Goal: Task Accomplishment & Management: Manage account settings

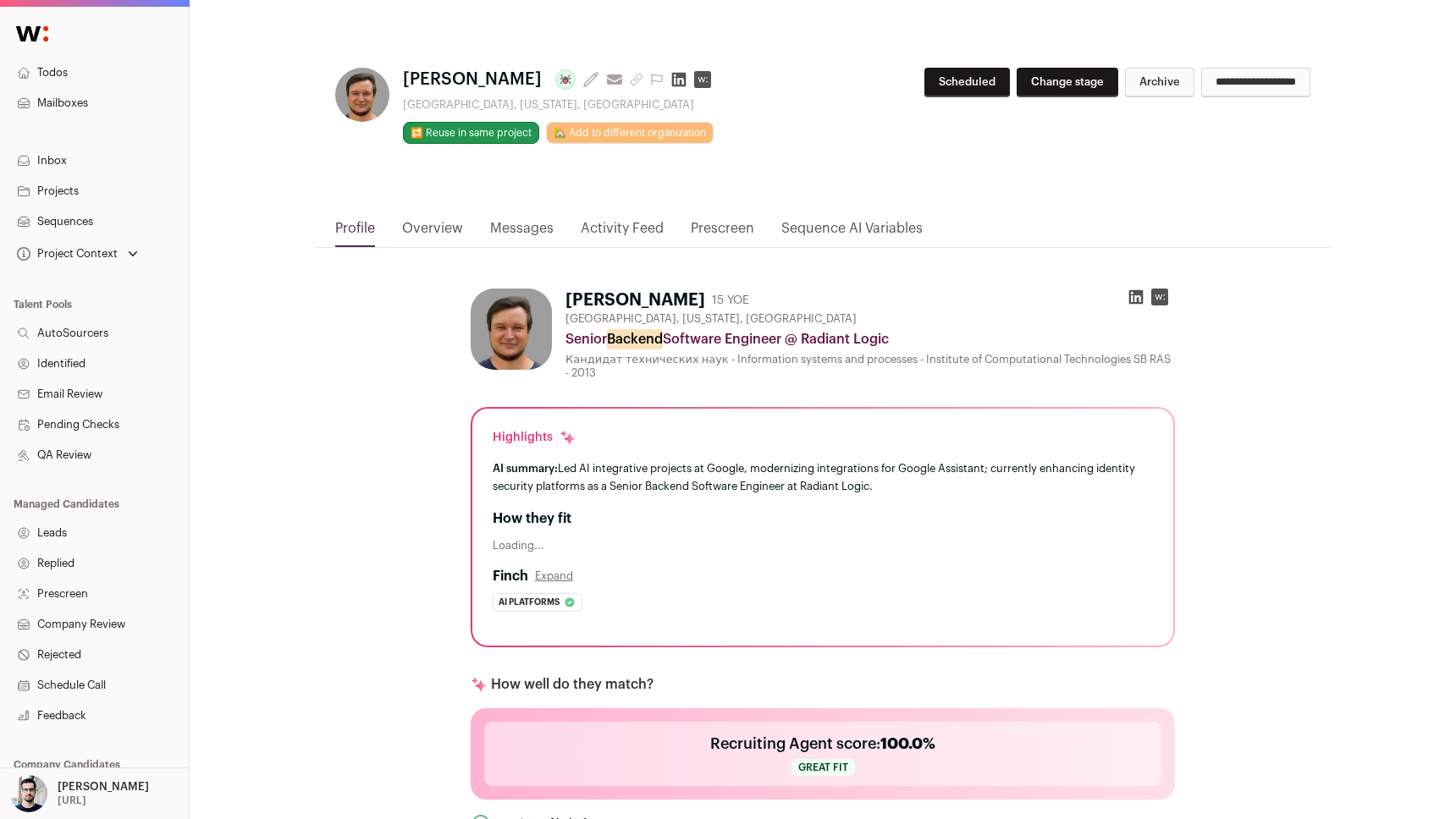
click at [491, 222] on link "Messages" at bounding box center [521, 232] width 64 height 29
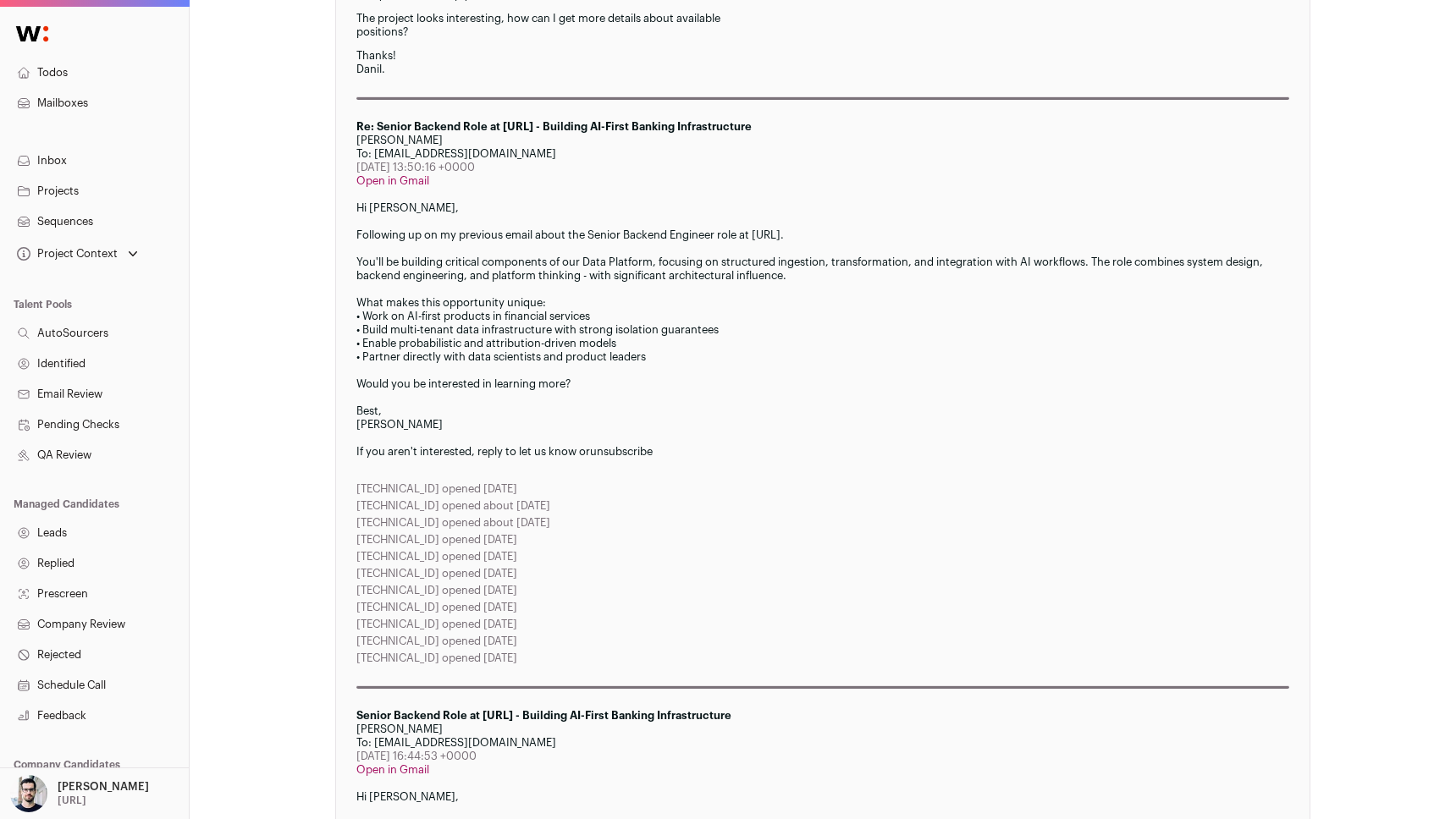
scroll to position [1778, 0]
click at [491, 241] on p "Hi [PERSON_NAME], Following up on my previous email about the Senior Backend En…" at bounding box center [822, 332] width 933 height 258
click at [506, 241] on p "Hi [PERSON_NAME], Following up on my previous email about the Senior Backend En…" at bounding box center [822, 332] width 933 height 258
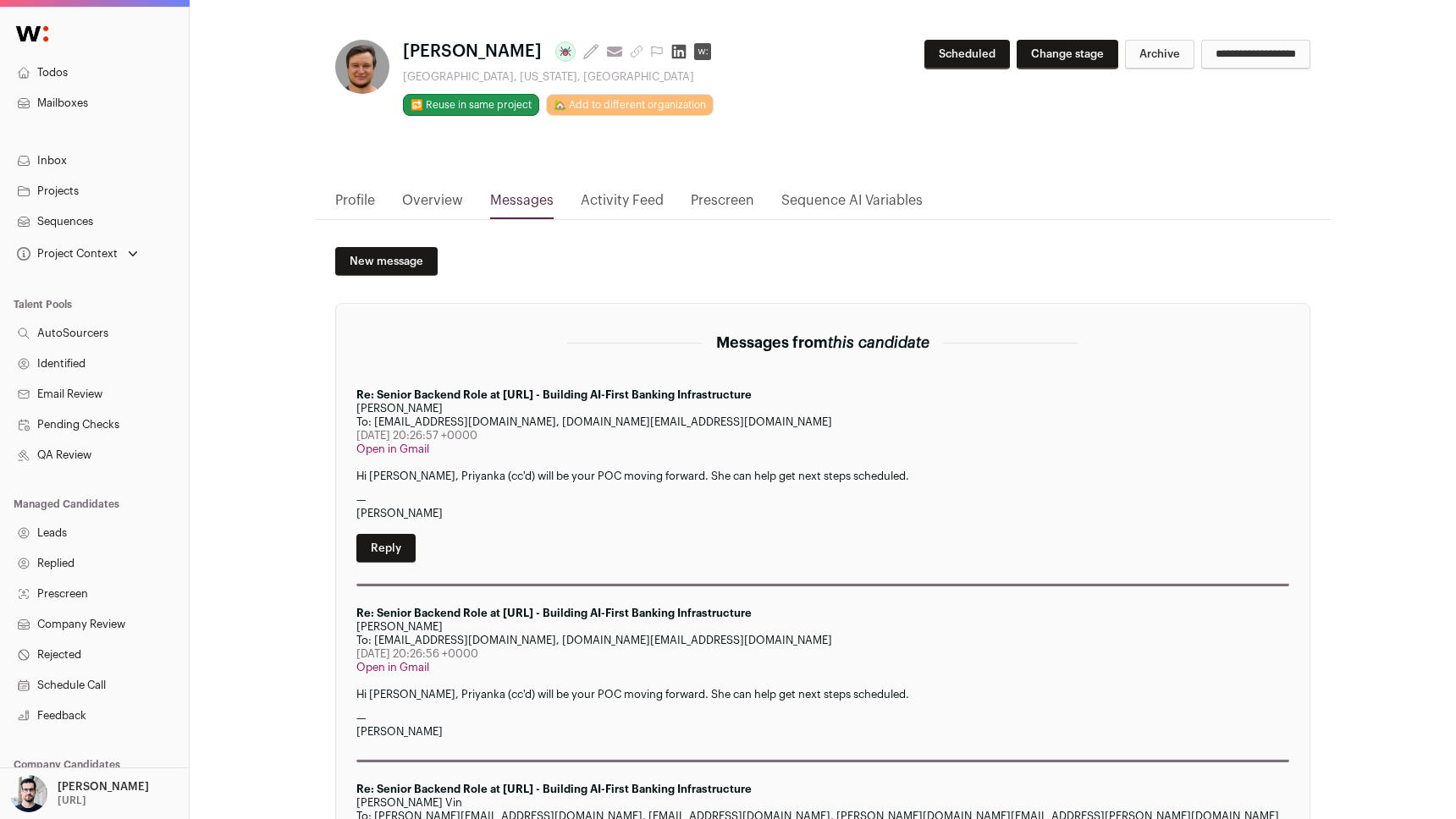
scroll to position [0, 0]
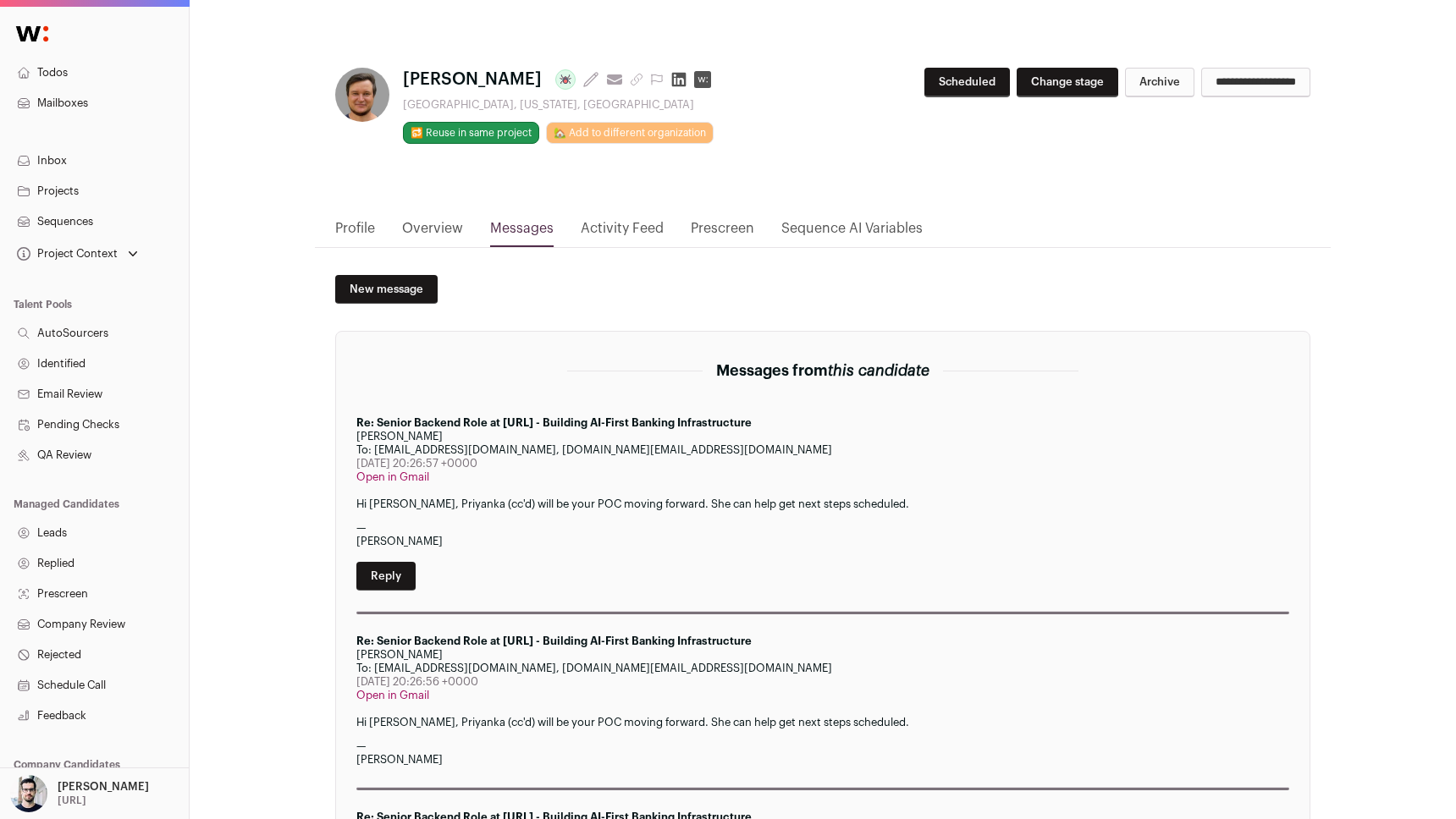
click at [433, 229] on link "Overview" at bounding box center [433, 232] width 61 height 29
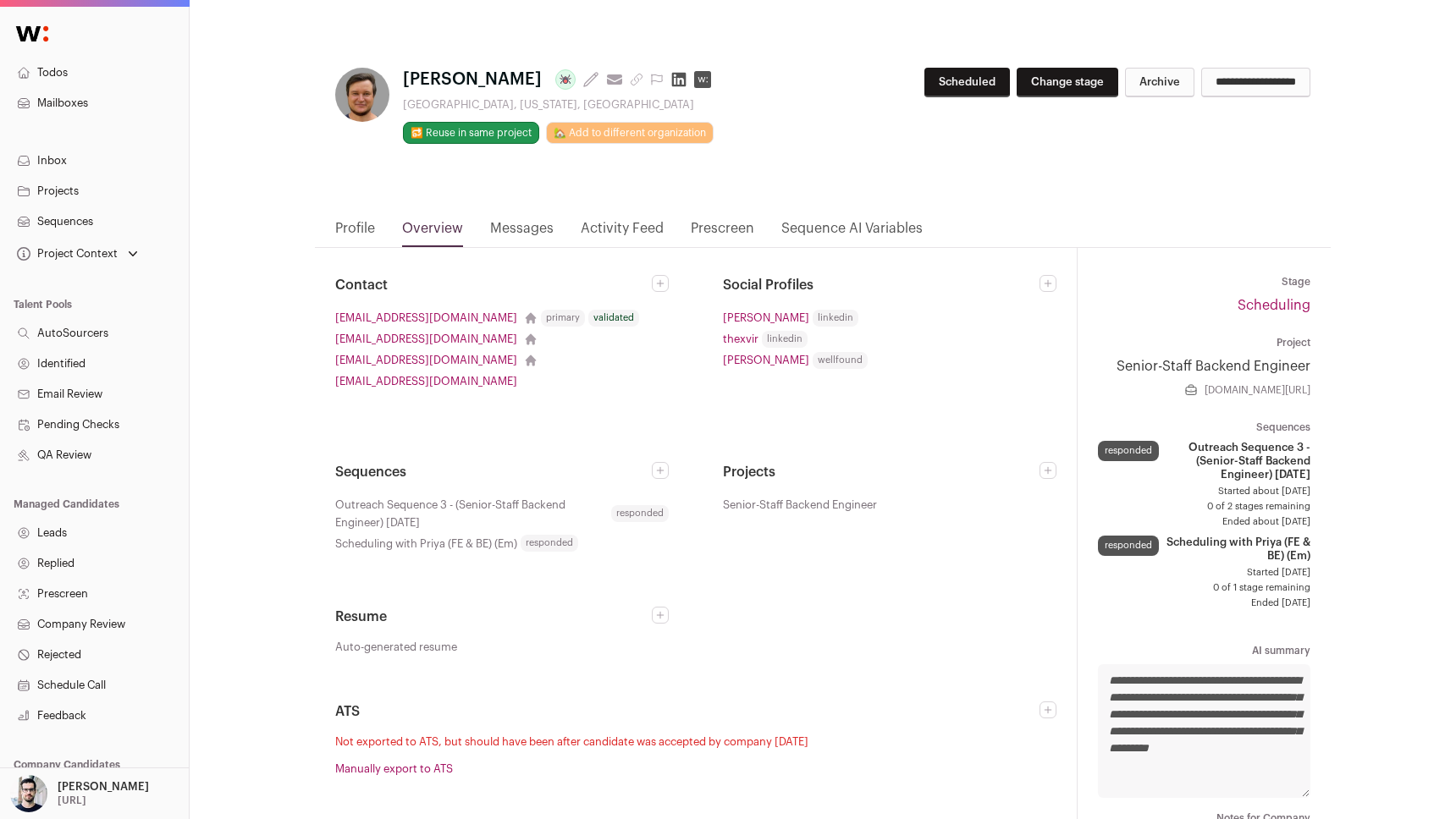
click at [1131, 368] on link "Senior-Staff Backend Engineer" at bounding box center [1204, 366] width 212 height 21
drag, startPoint x: 1082, startPoint y: 365, endPoint x: 1322, endPoint y: 366, distance: 240.0
click at [1322, 366] on div "Stage Scheduling Project Senior-Staff Backend Engineer Job listing [DOMAIN_NAME…" at bounding box center [1204, 591] width 254 height 687
copy link "Senior-Staff Backend Engineer"
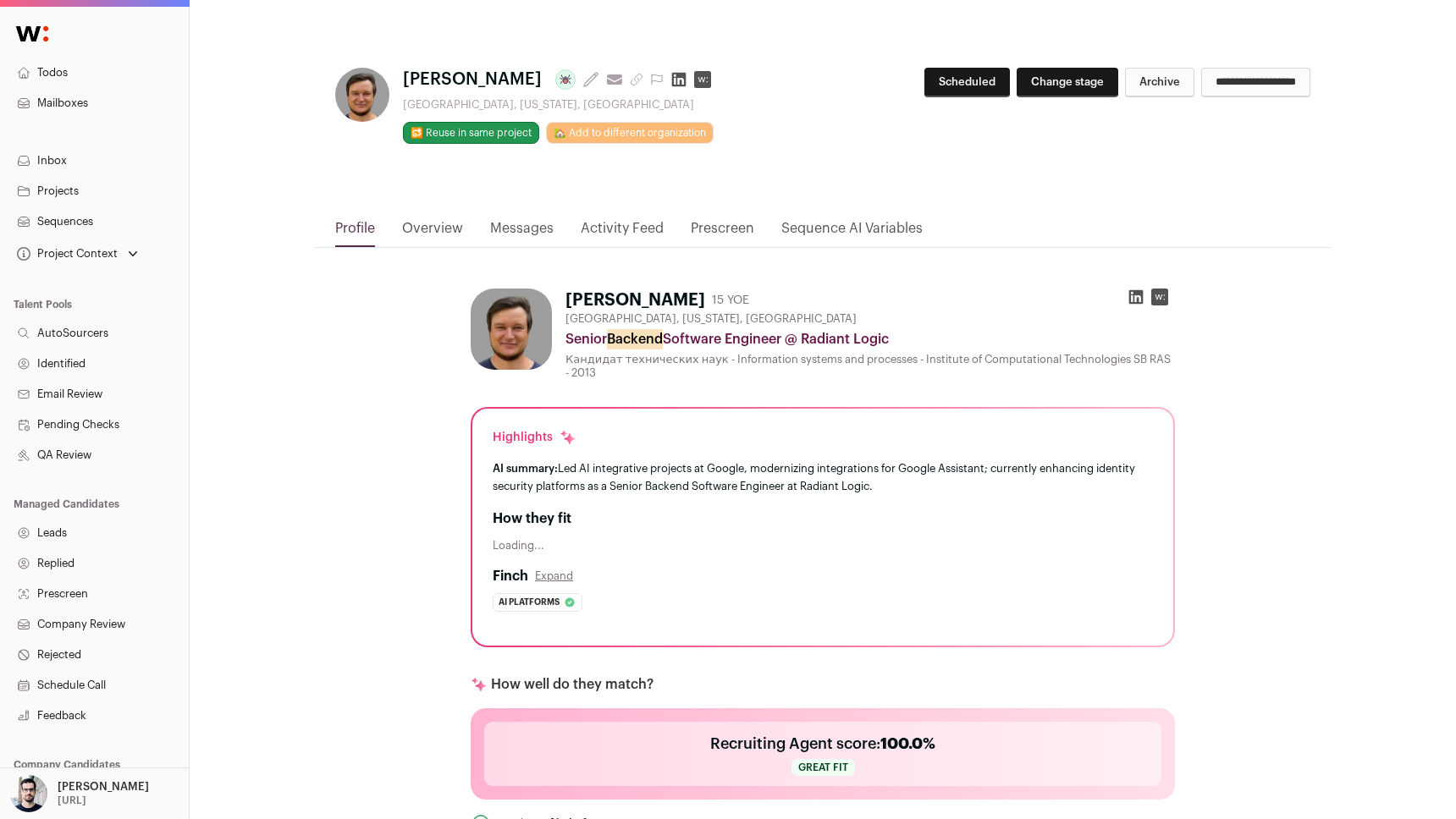
click at [106, 159] on link "Inbox" at bounding box center [94, 160] width 189 height 30
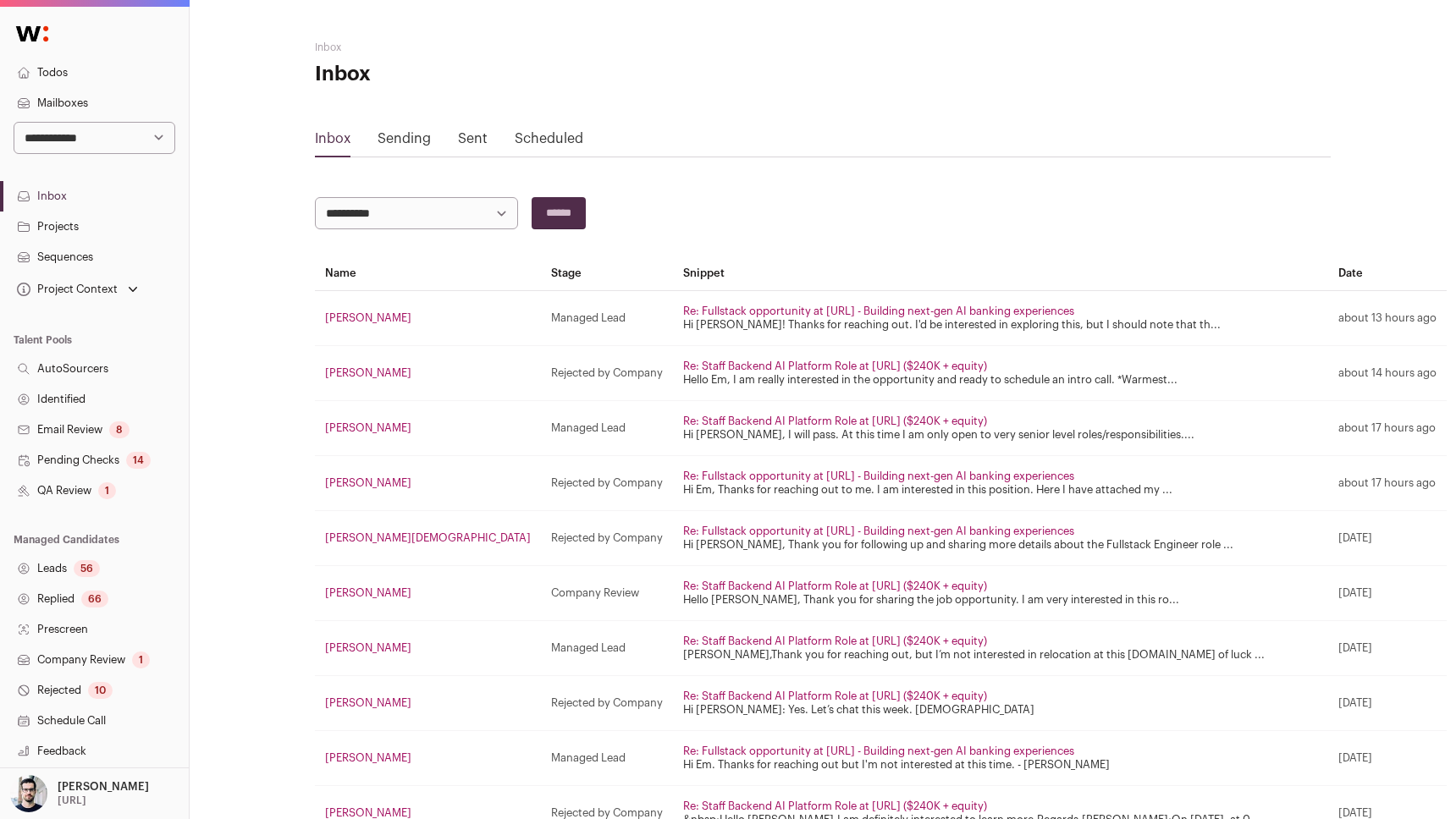
click at [99, 234] on link "Projects" at bounding box center [94, 226] width 189 height 30
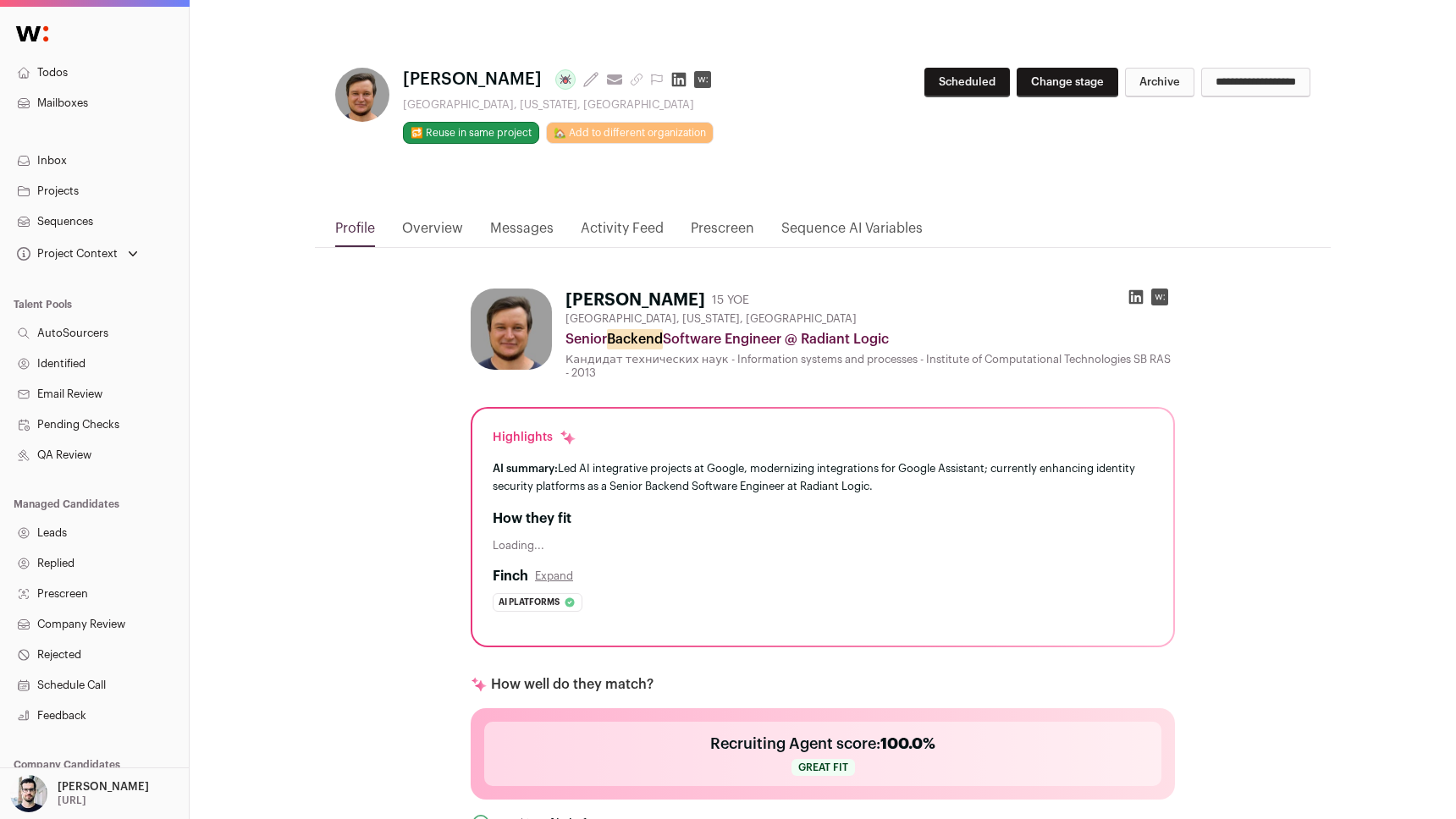
click at [442, 228] on link "Overview" at bounding box center [433, 232] width 61 height 29
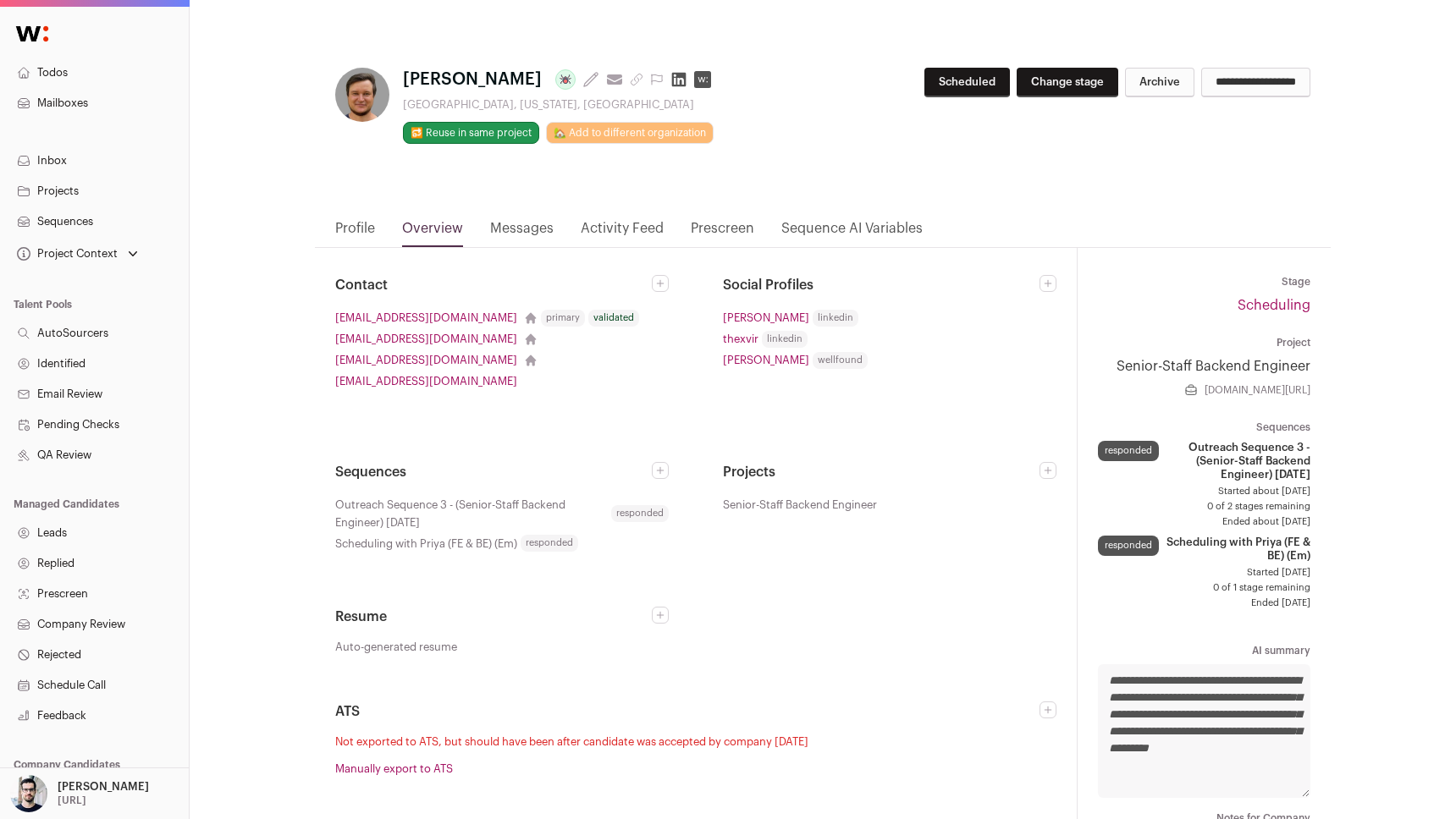
click at [108, 190] on link "Projects" at bounding box center [94, 191] width 189 height 30
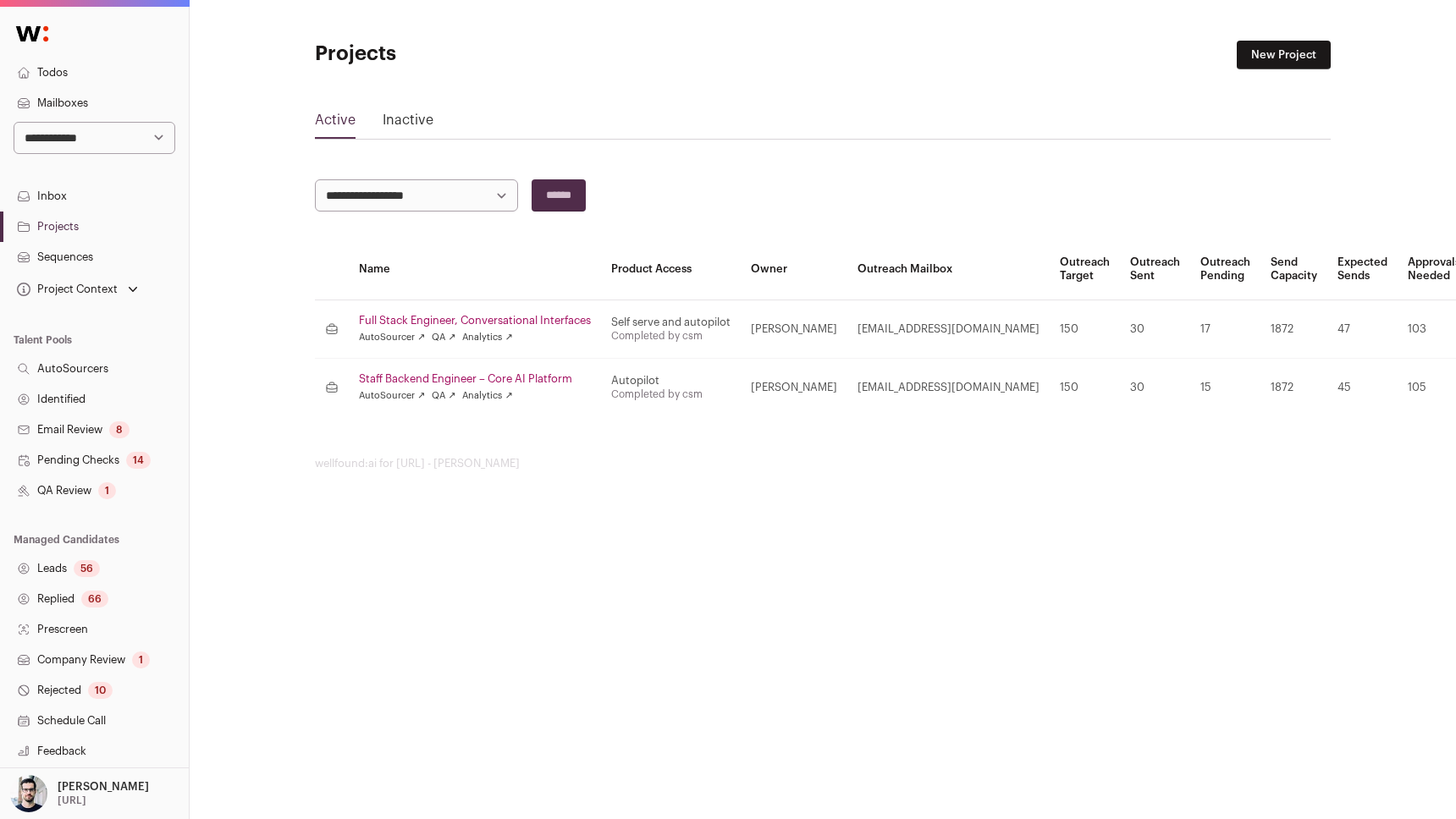
click at [405, 112] on link "Inactive" at bounding box center [408, 124] width 51 height 28
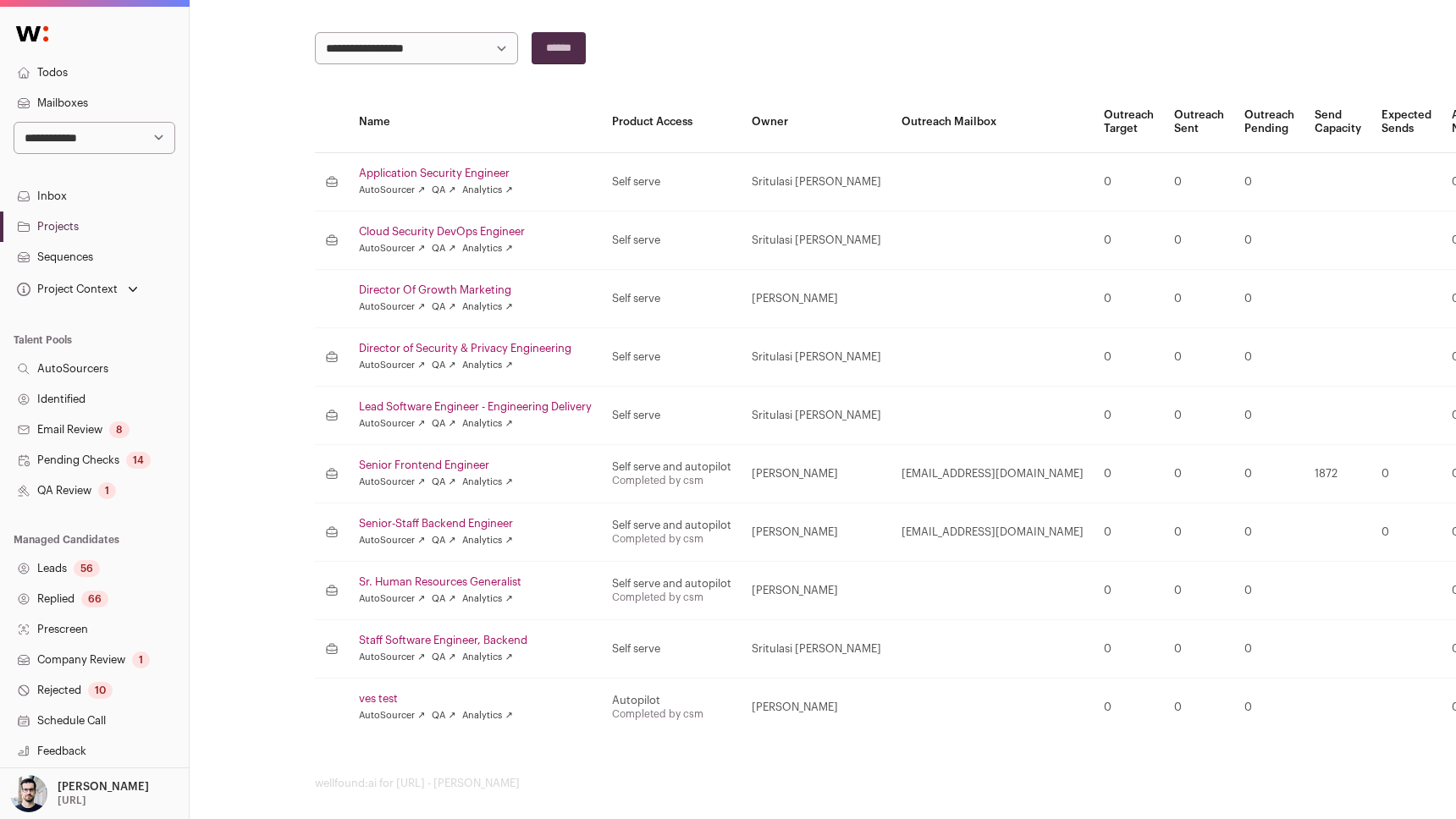
scroll to position [159, 0]
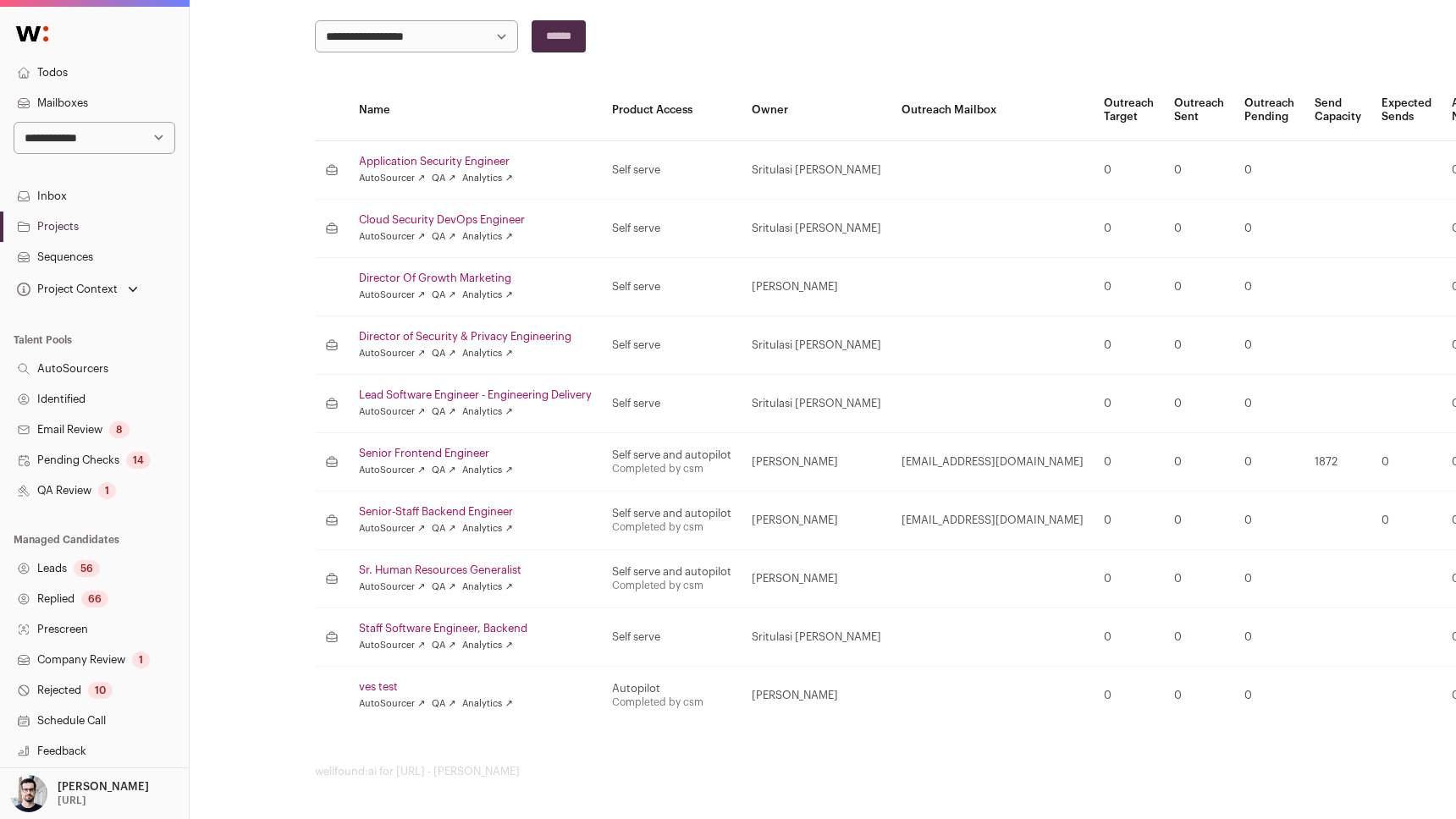
click at [386, 508] on link "Senior-Staff Backend Engineer" at bounding box center [475, 512] width 233 height 14
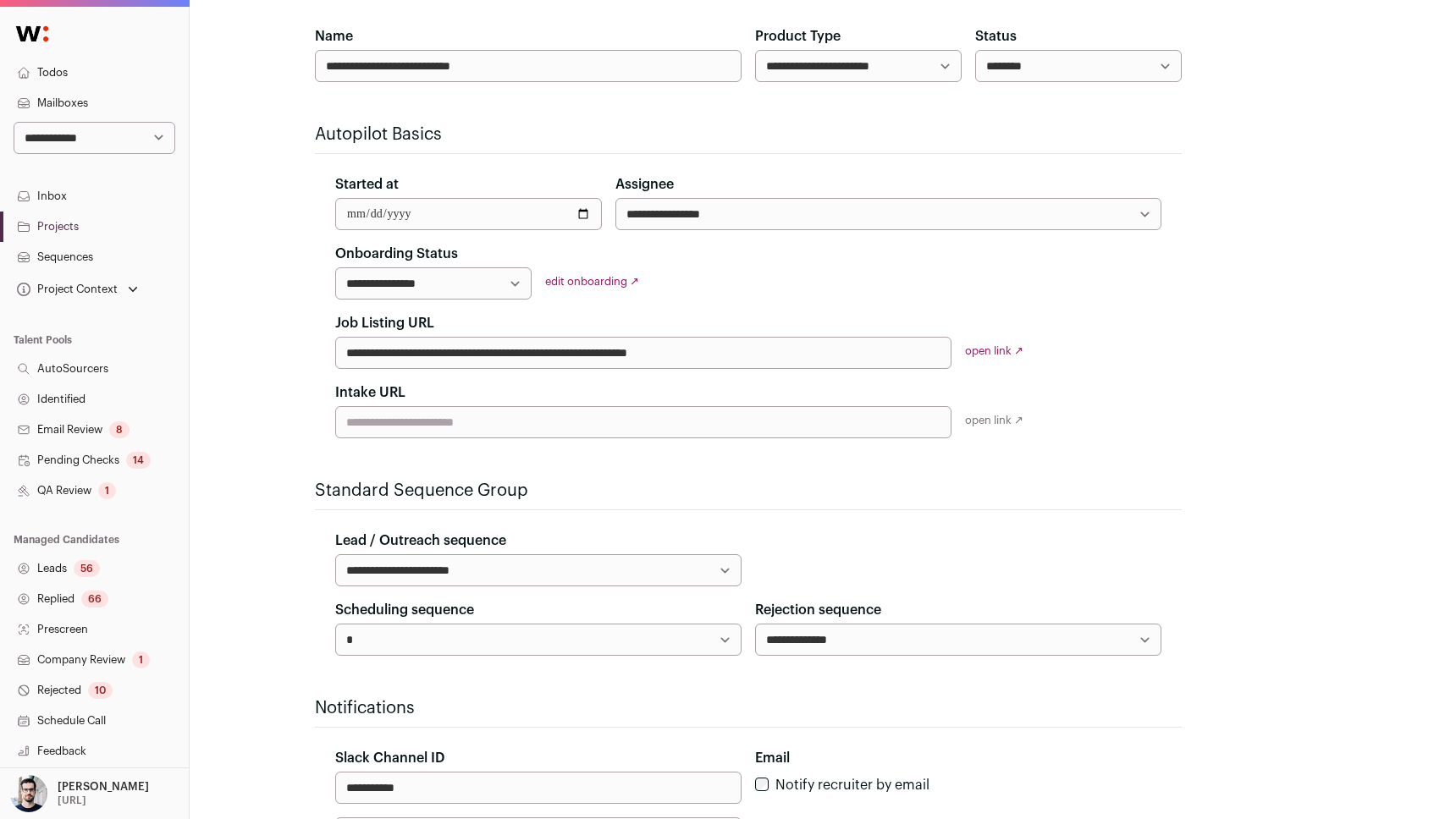
select select "*****"
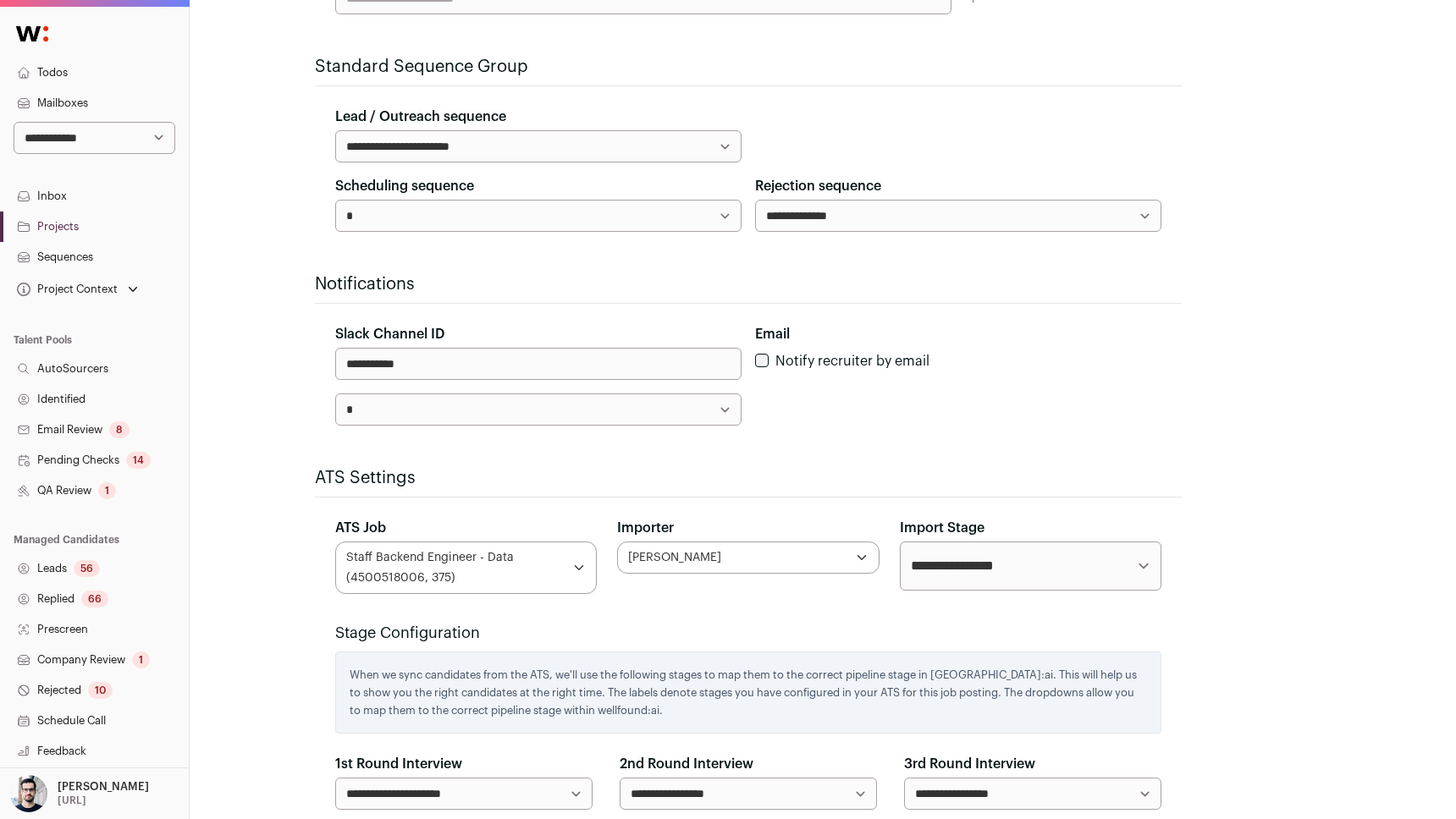
scroll to position [577, 0]
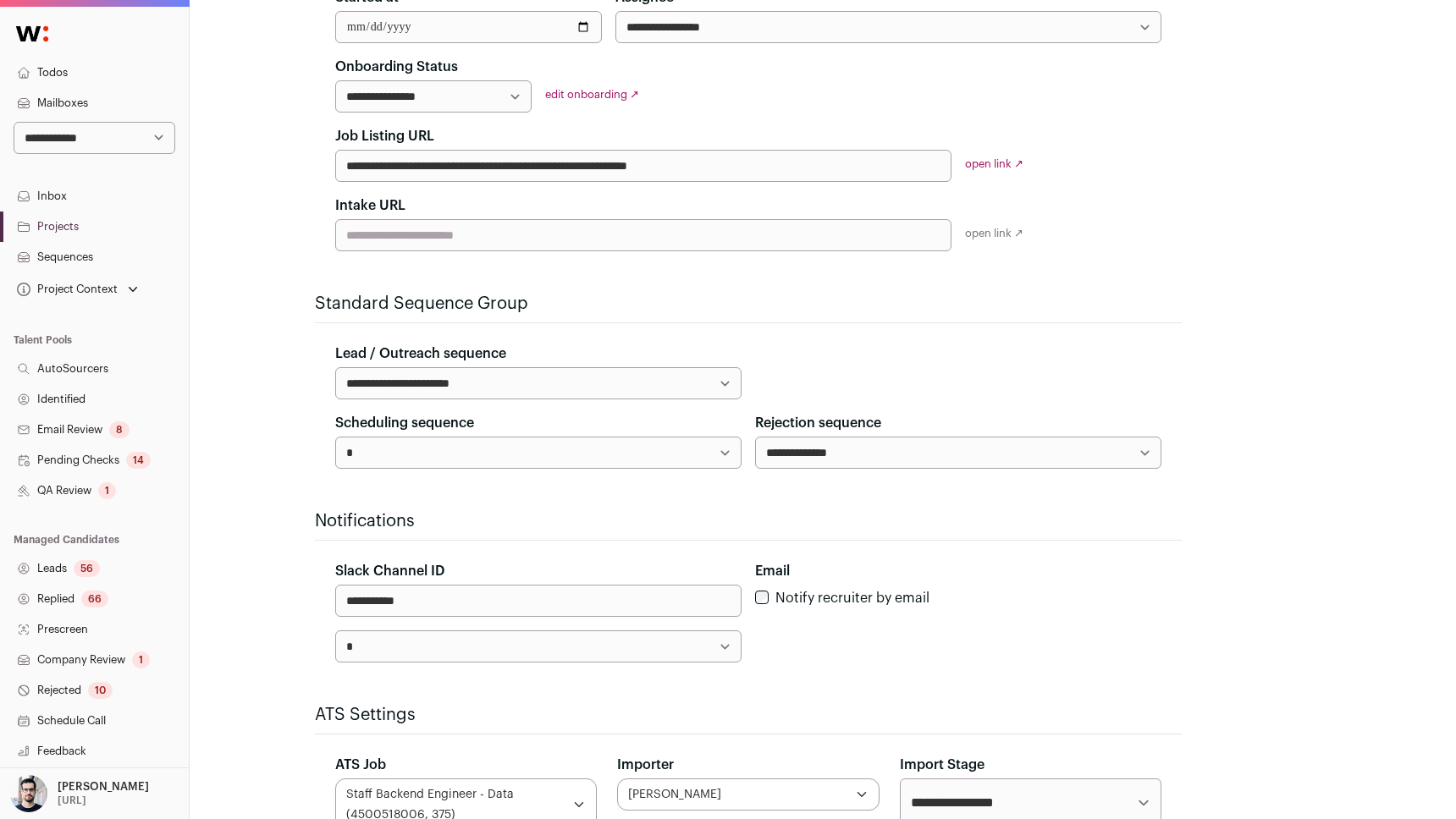
scroll to position [464, 0]
